Goal: Task Accomplishment & Management: Manage account settings

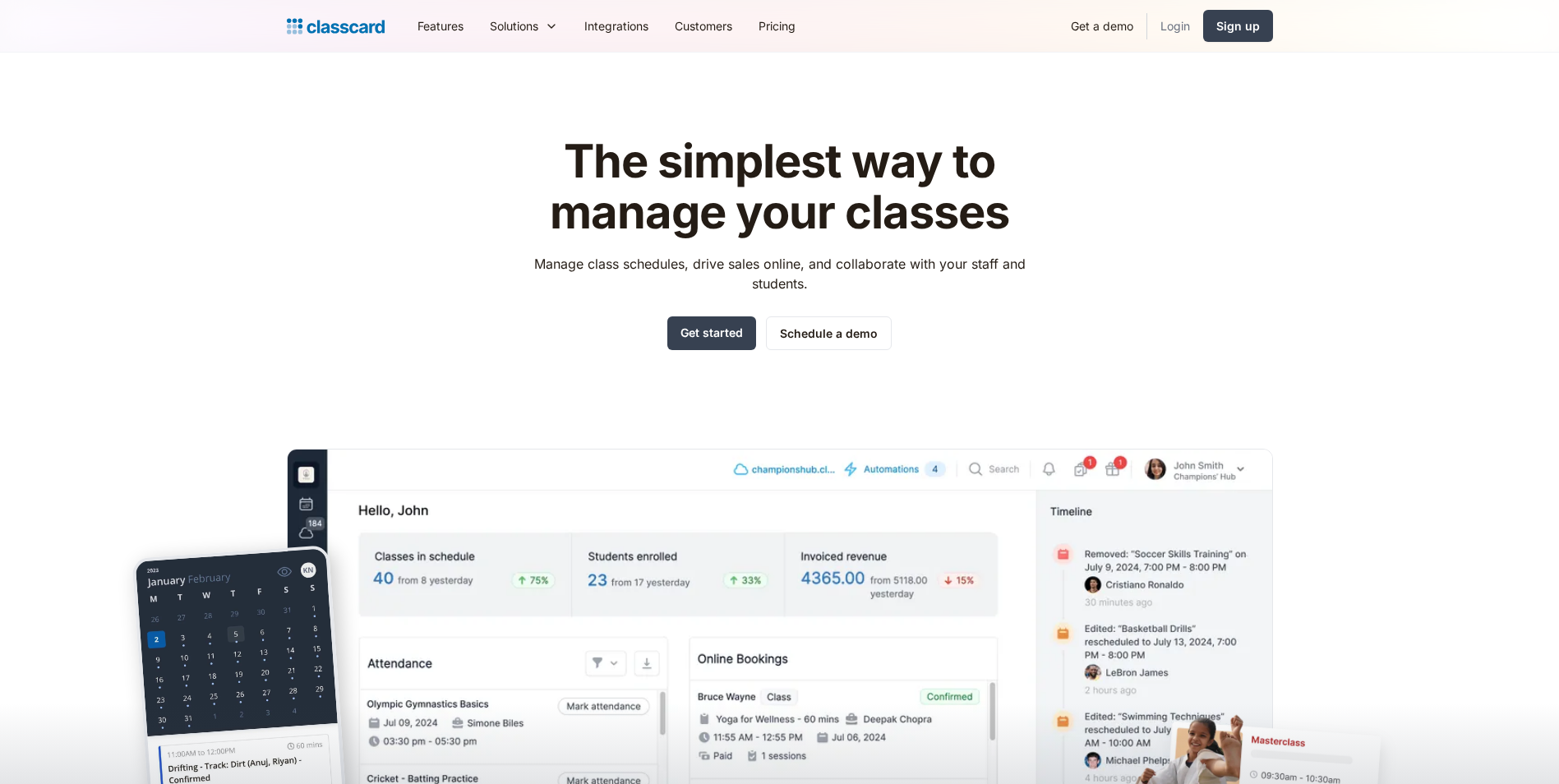
click at [1173, 29] on link "Login" at bounding box center [1175, 26] width 56 height 37
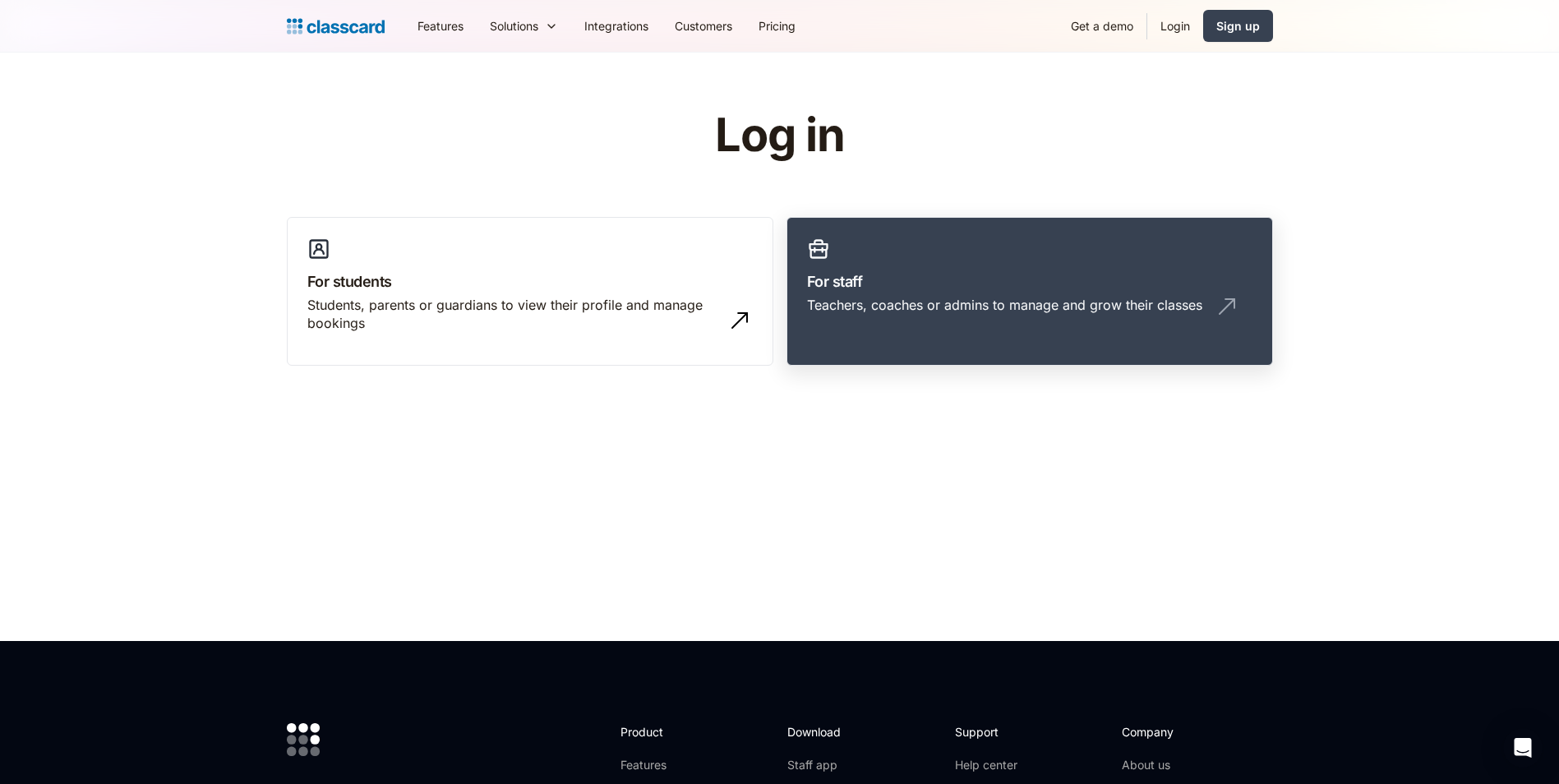
click at [1031, 308] on div "Teachers, coaches or admins to manage and grow their classes" at bounding box center [1005, 305] width 396 height 18
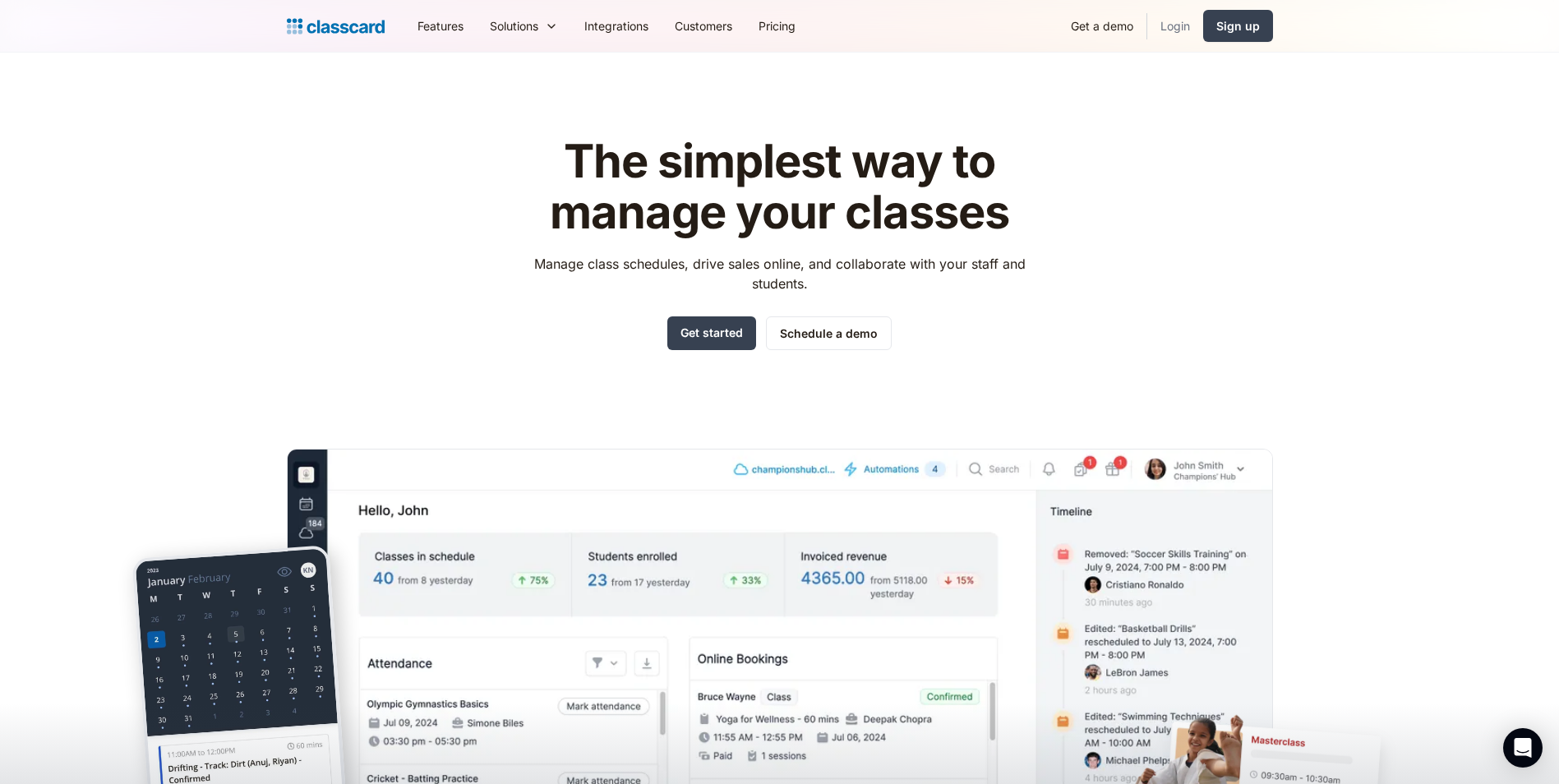
click at [1184, 36] on link "Login" at bounding box center [1175, 26] width 56 height 37
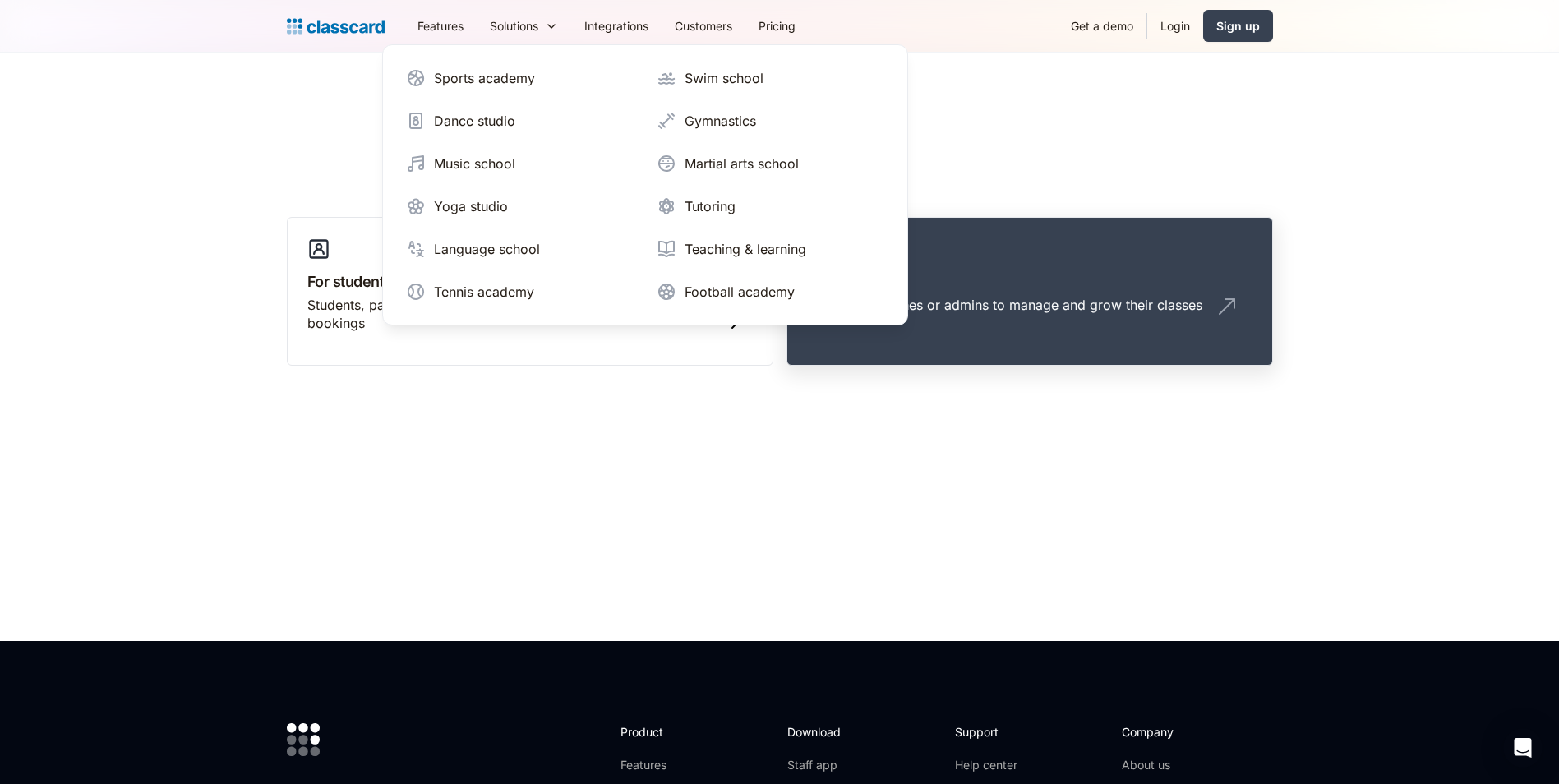
click at [981, 274] on h3 "For staff" at bounding box center [1030, 281] width 445 height 22
